Goal: Task Accomplishment & Management: Complete application form

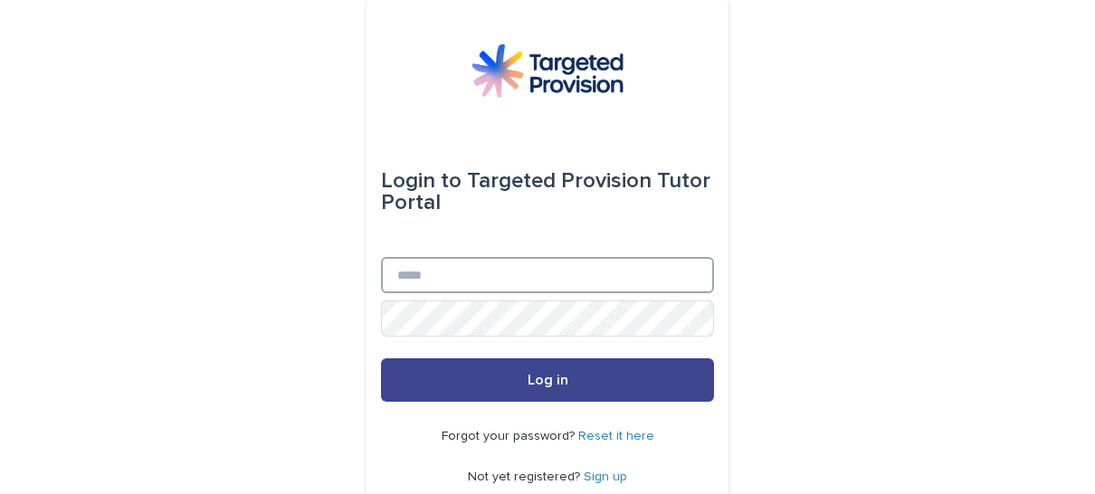
type input "**********"
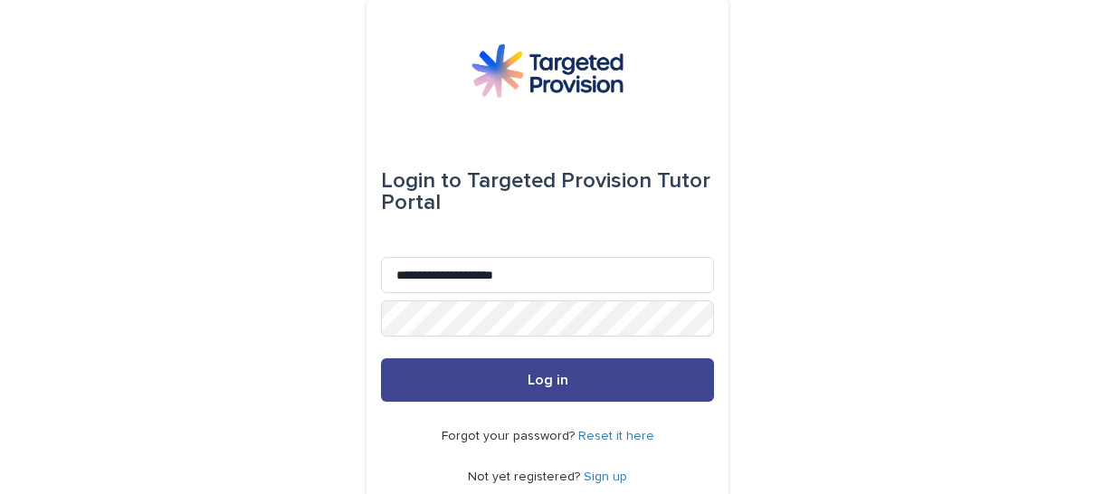
click at [464, 379] on button "Log in" at bounding box center [547, 379] width 333 height 43
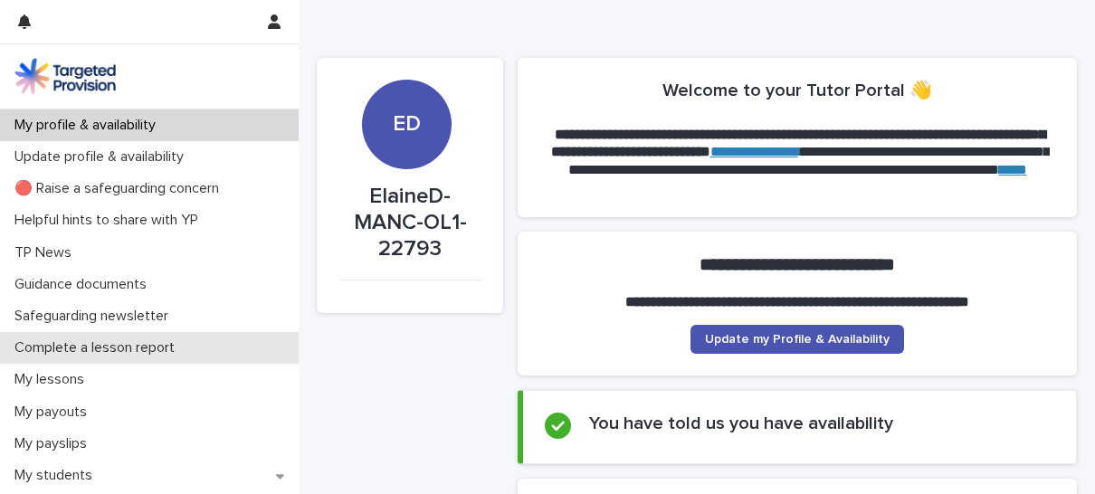
click at [137, 351] on p "Complete a lesson report" at bounding box center [98, 347] width 182 height 17
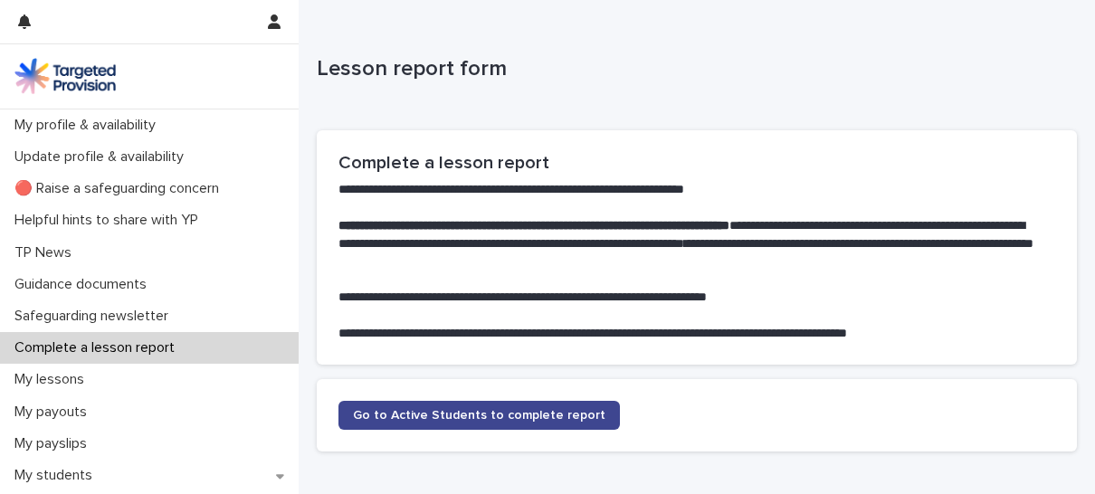
click at [487, 406] on link "Go to Active Students to complete report" at bounding box center [479, 415] width 281 height 29
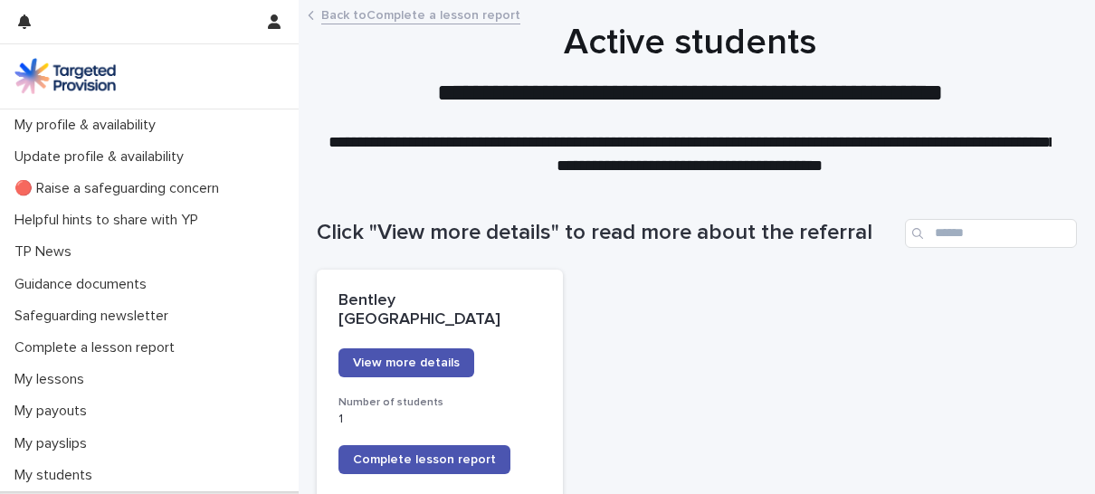
click at [411, 357] on span "View more details" at bounding box center [406, 363] width 107 height 13
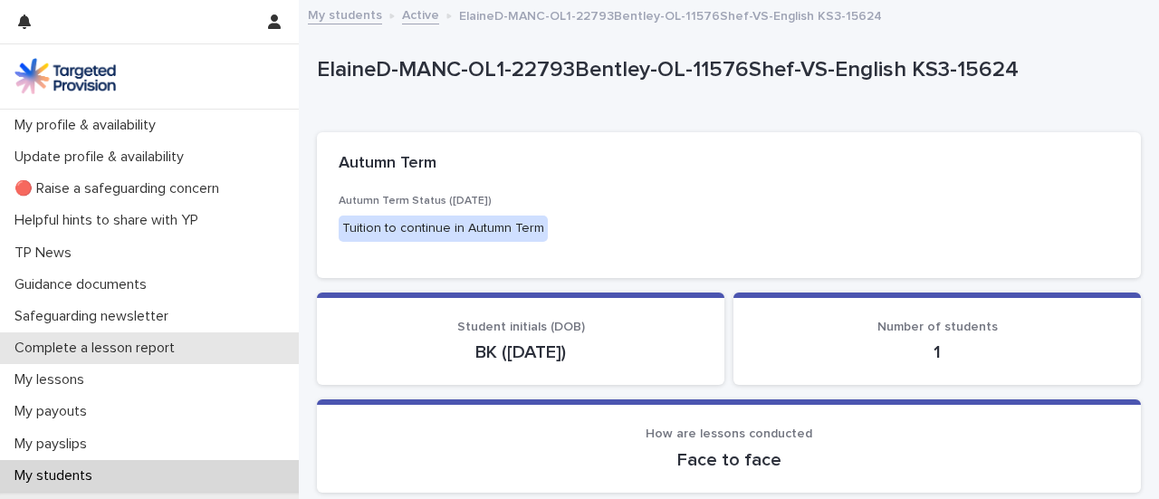
click at [156, 343] on p "Complete a lesson report" at bounding box center [98, 347] width 182 height 17
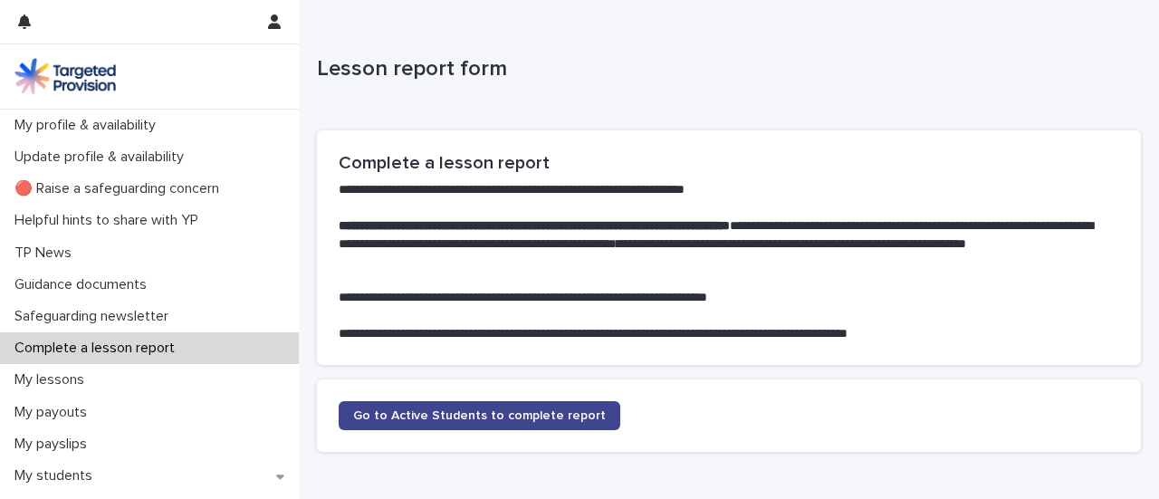
click at [485, 414] on span "Go to Active Students to complete report" at bounding box center [479, 415] width 253 height 13
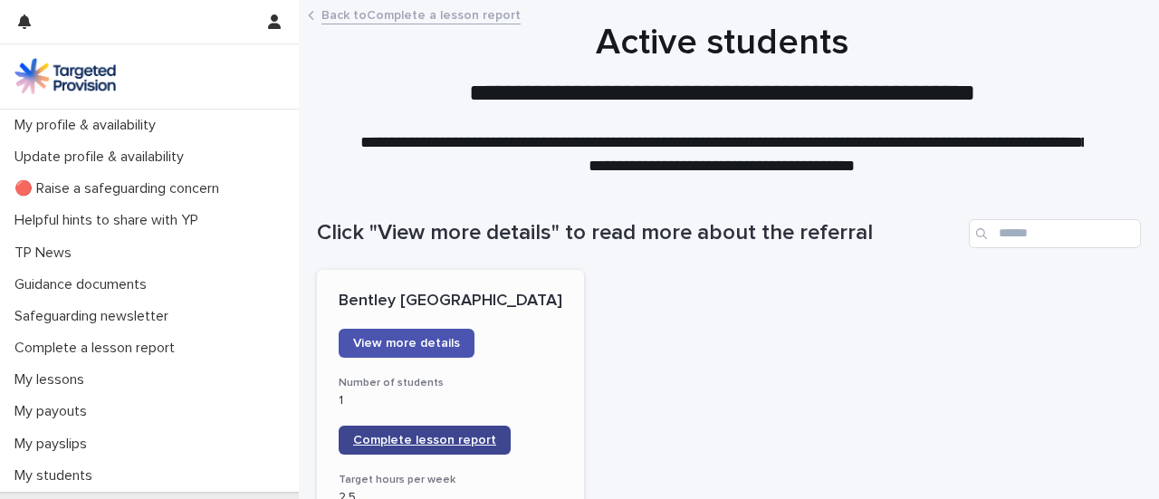
click at [468, 441] on span "Complete lesson report" at bounding box center [424, 440] width 143 height 13
